Goal: Use online tool/utility: Utilize a website feature to perform a specific function

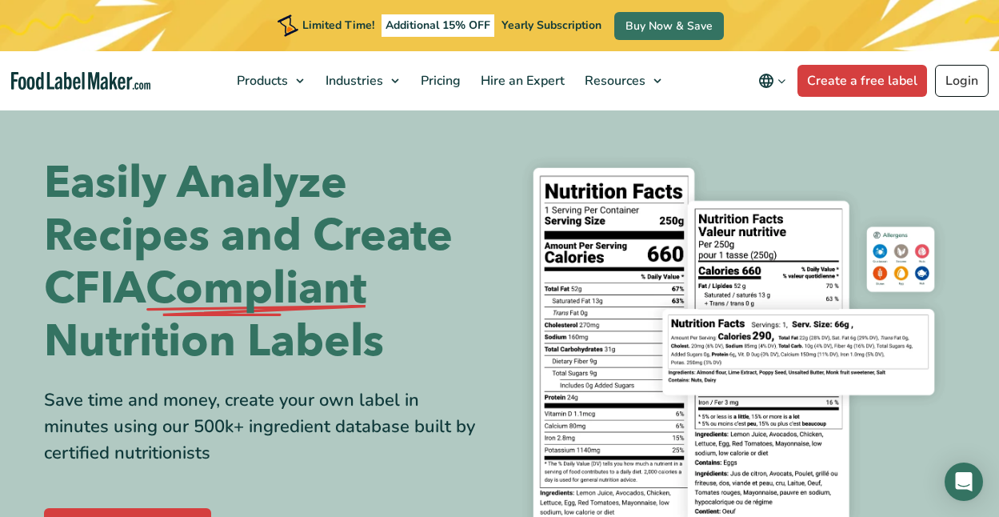
click at [956, 80] on link "Login" at bounding box center [962, 81] width 54 height 32
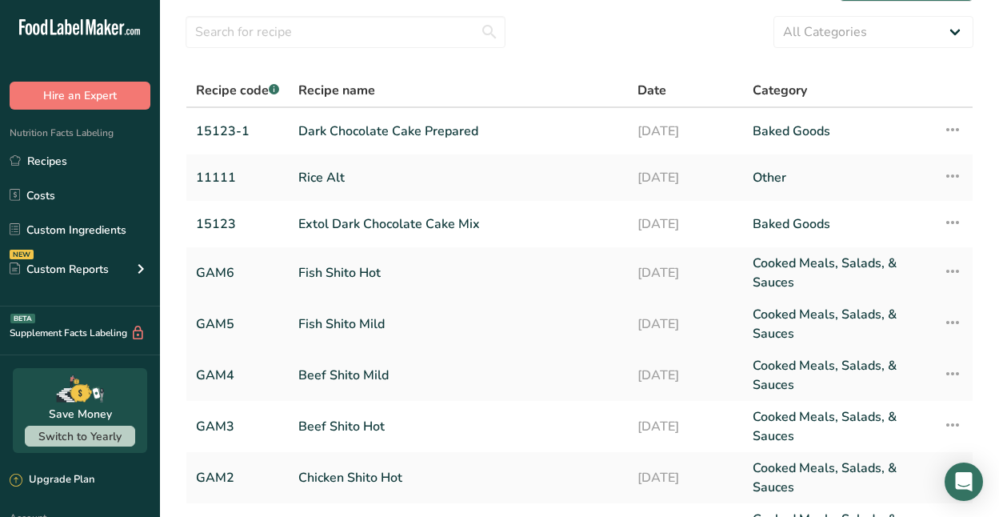
scroll to position [94, 0]
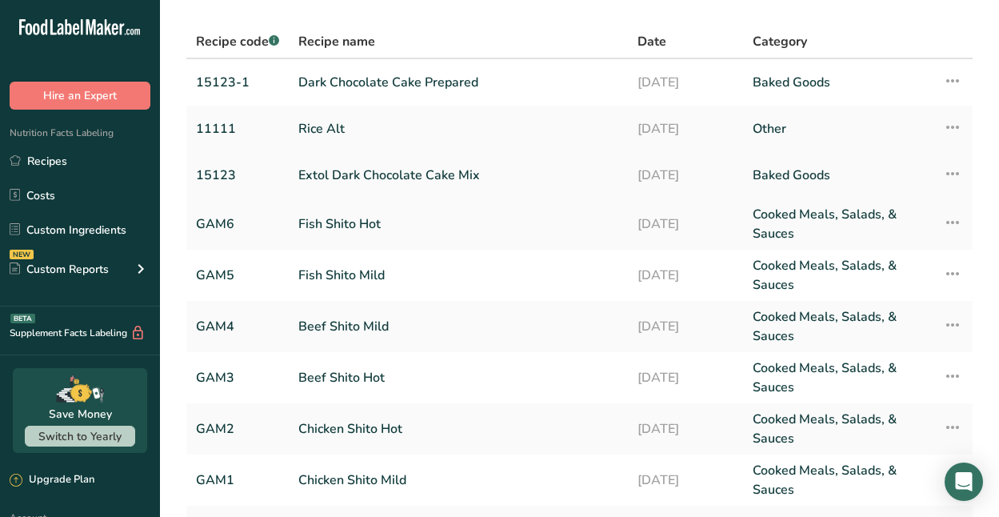
click at [400, 178] on link "Extol Dark Chocolate Cake Mix" at bounding box center [458, 175] width 320 height 34
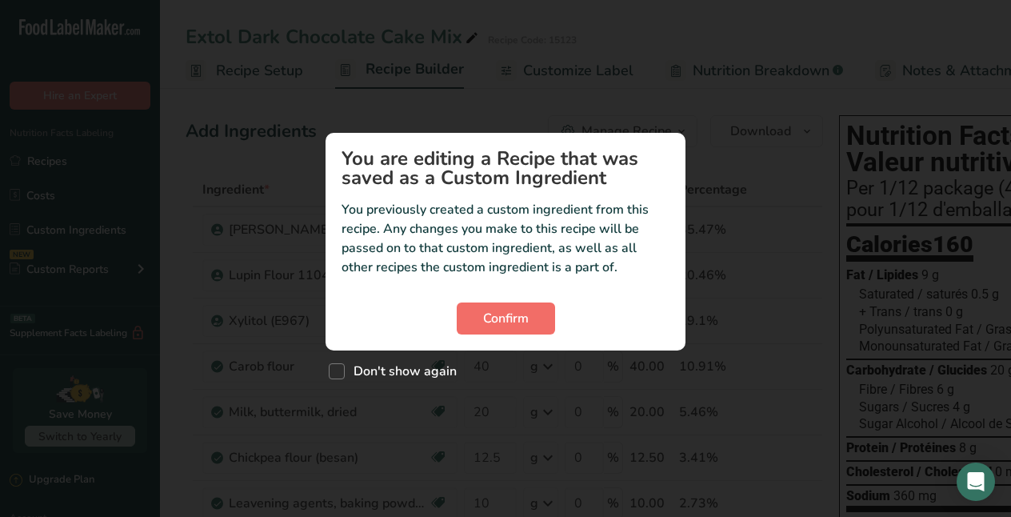
click at [512, 312] on span "Confirm" at bounding box center [506, 318] width 46 height 19
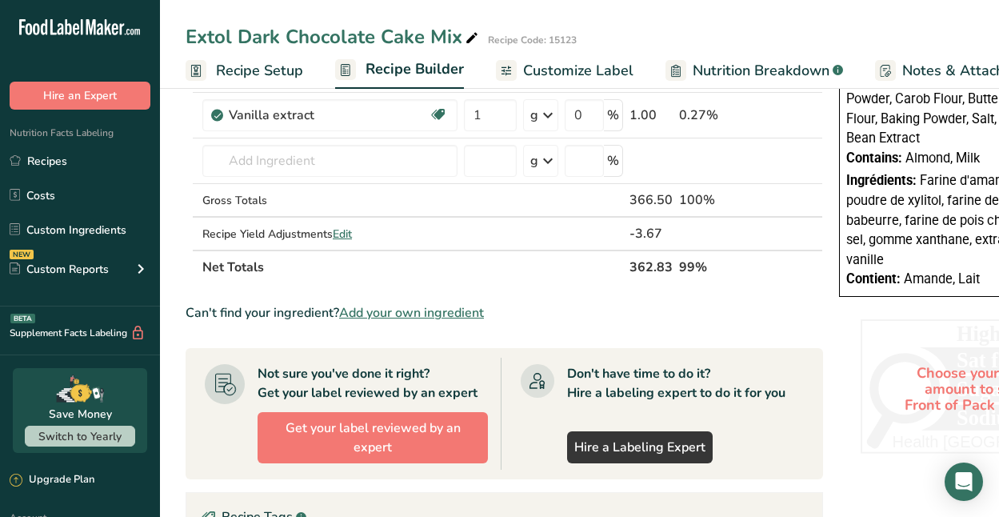
scroll to position [934, 0]
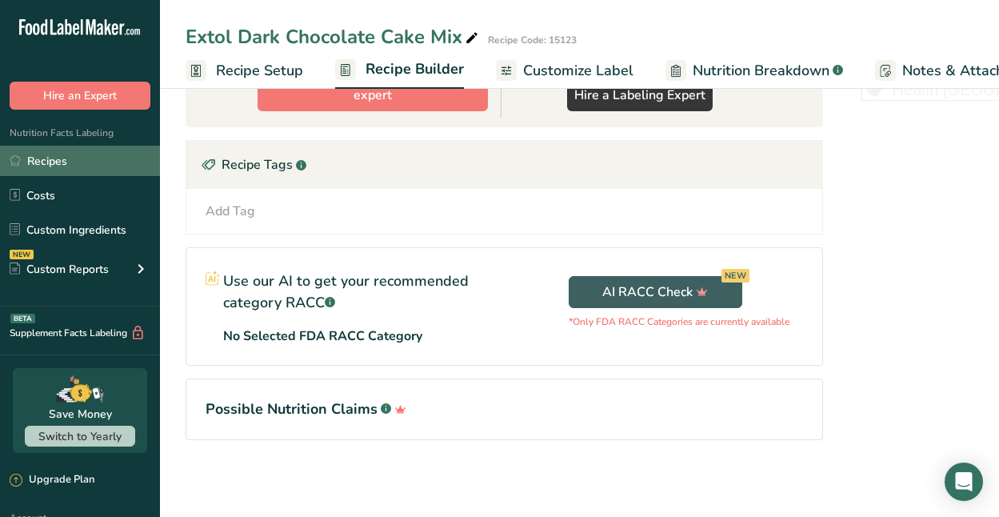
click at [42, 165] on link "Recipes" at bounding box center [80, 161] width 160 height 30
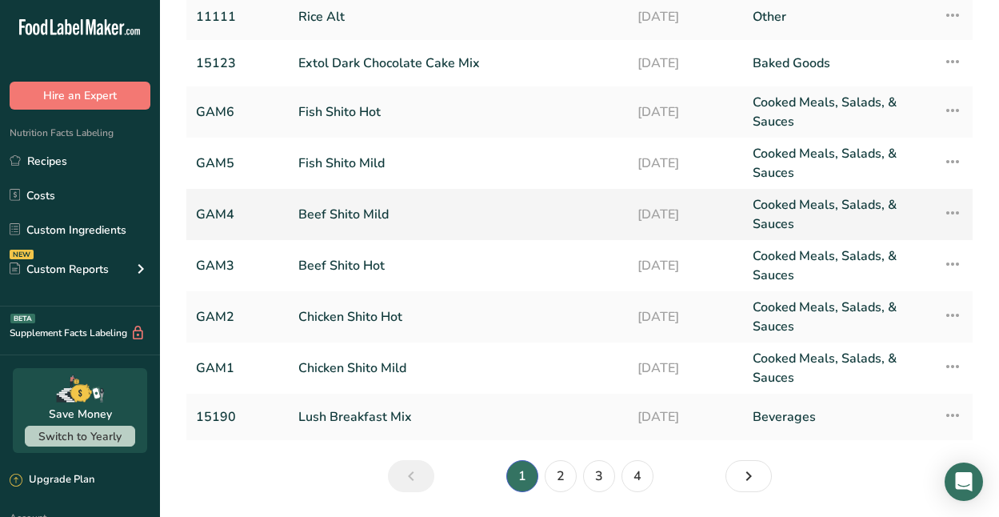
scroll to position [258, 0]
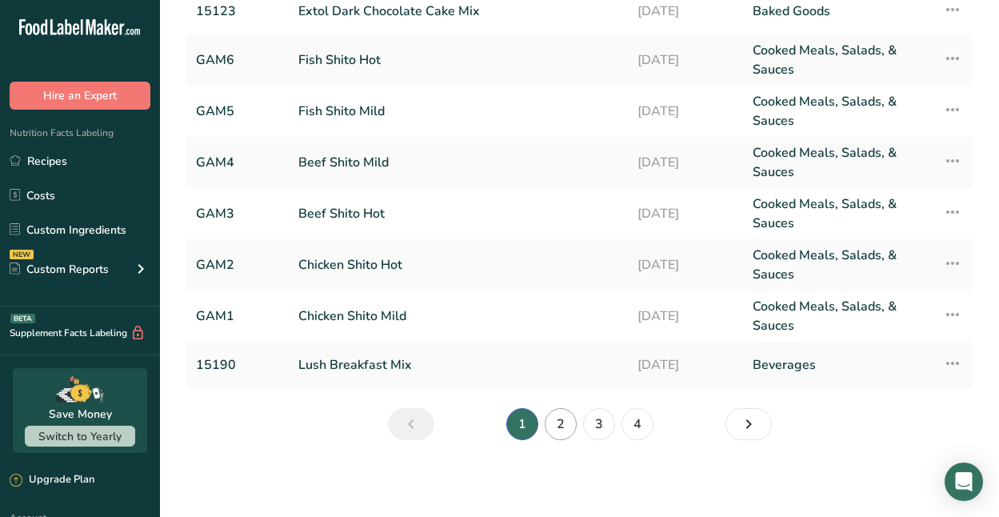
click at [560, 414] on link "2" at bounding box center [561, 424] width 32 height 32
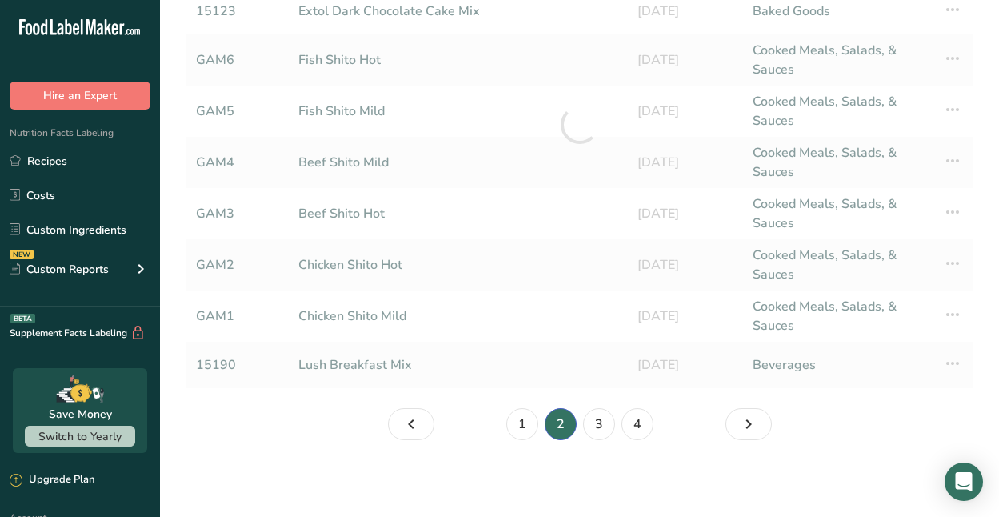
scroll to position [230, 0]
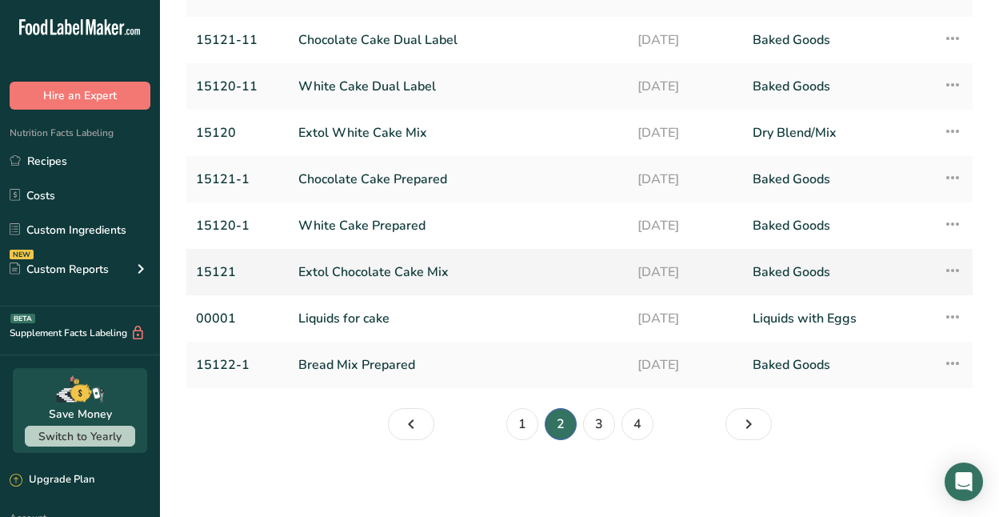
click at [406, 274] on link "Extol Chocolate Cake Mix" at bounding box center [458, 272] width 320 height 34
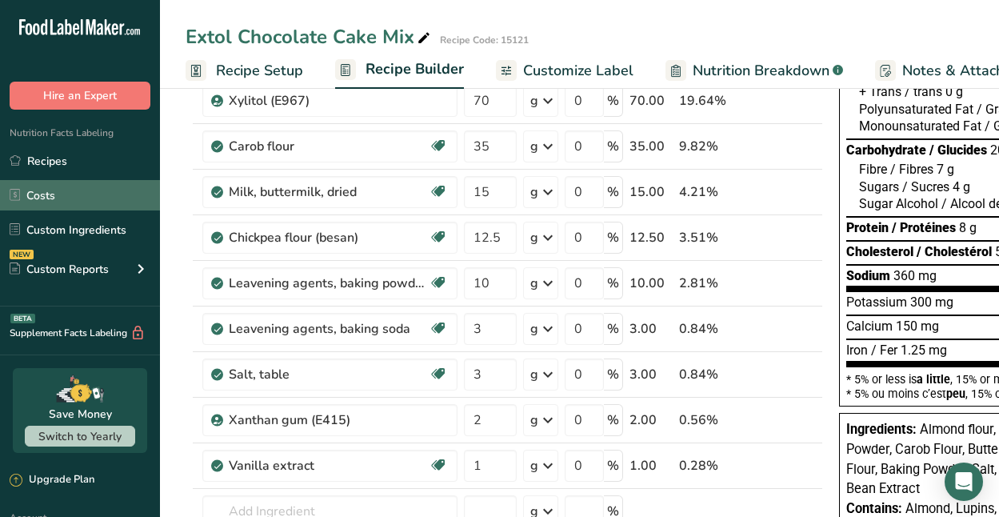
scroll to position [223, 0]
